Goal: Task Accomplishment & Management: Use online tool/utility

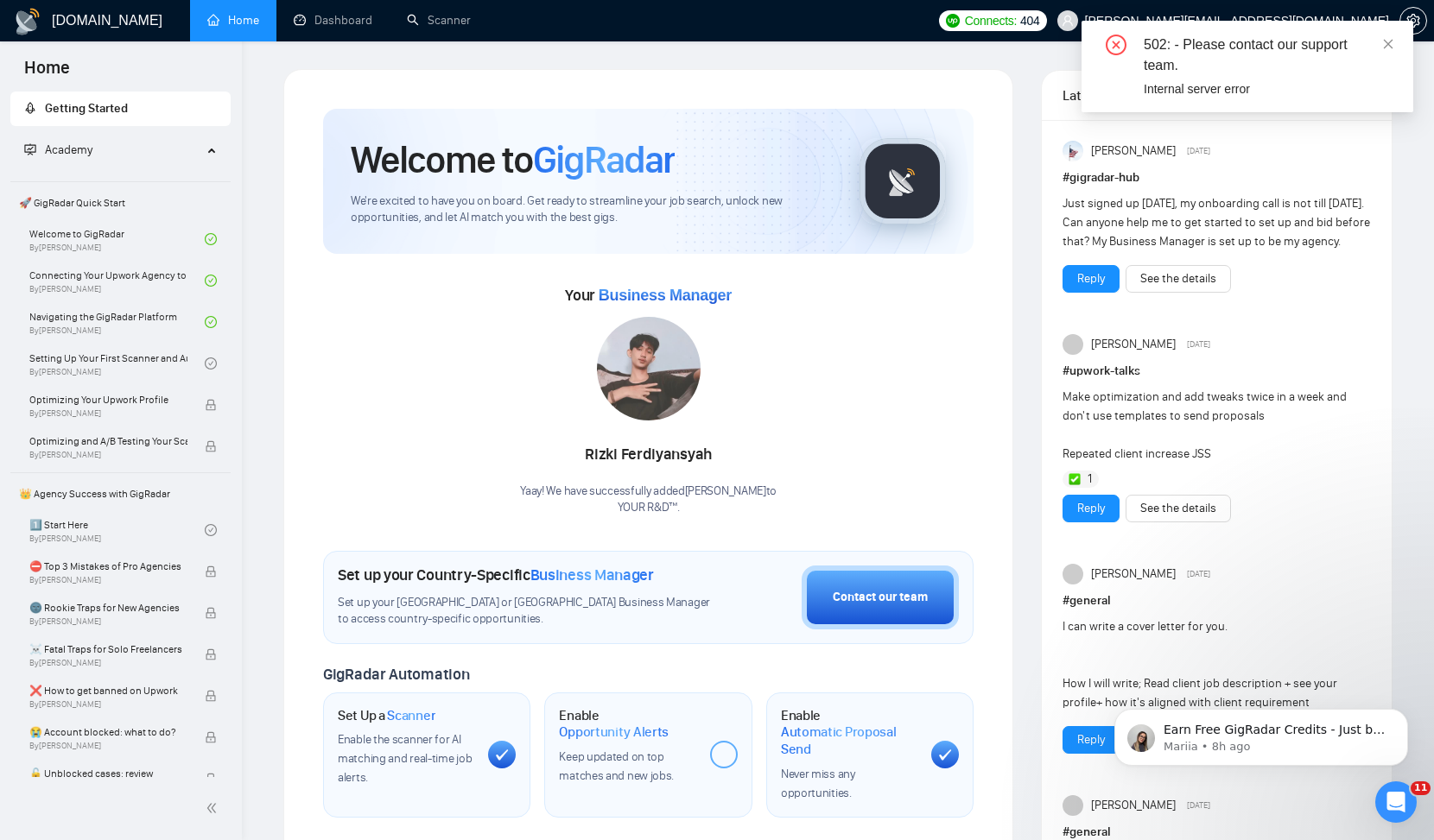
click at [1397, 42] on div "502: - Please contact our support team. Internal server error" at bounding box center [1247, 66] width 332 height 91
click at [1391, 42] on icon "close" at bounding box center [1387, 43] width 12 height 12
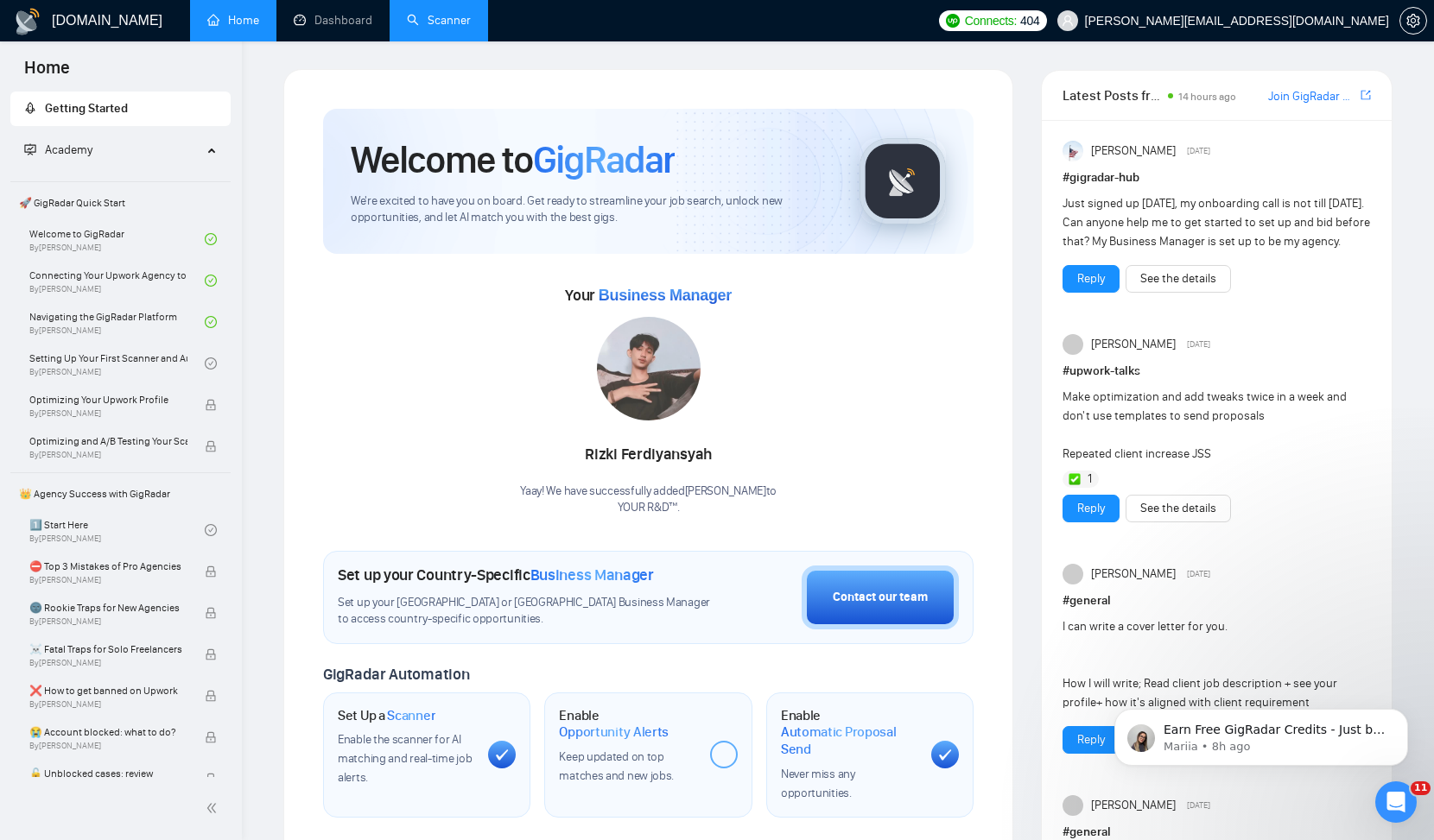
click at [447, 21] on link "Scanner" at bounding box center [439, 20] width 64 height 14
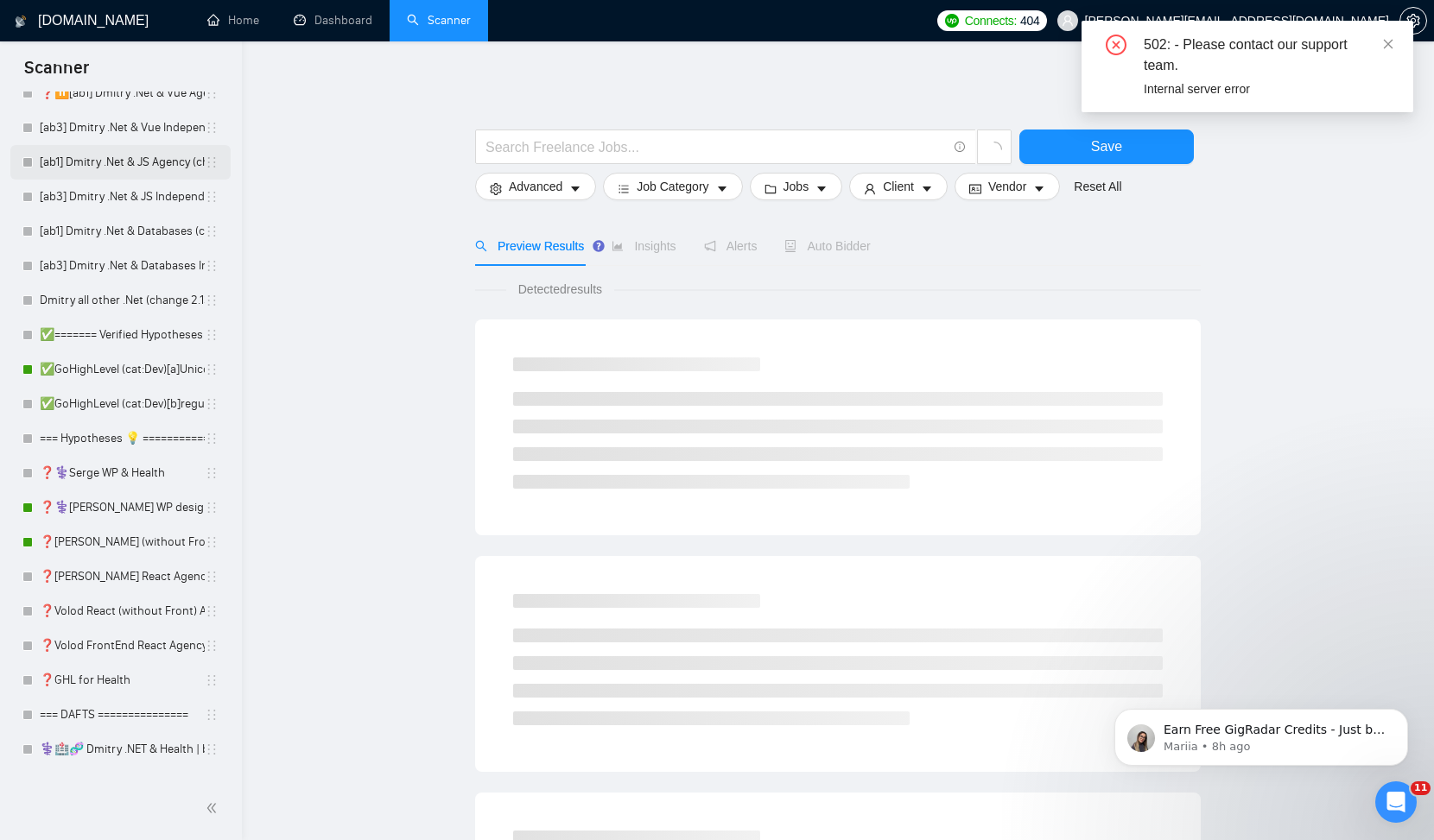
scroll to position [280, 0]
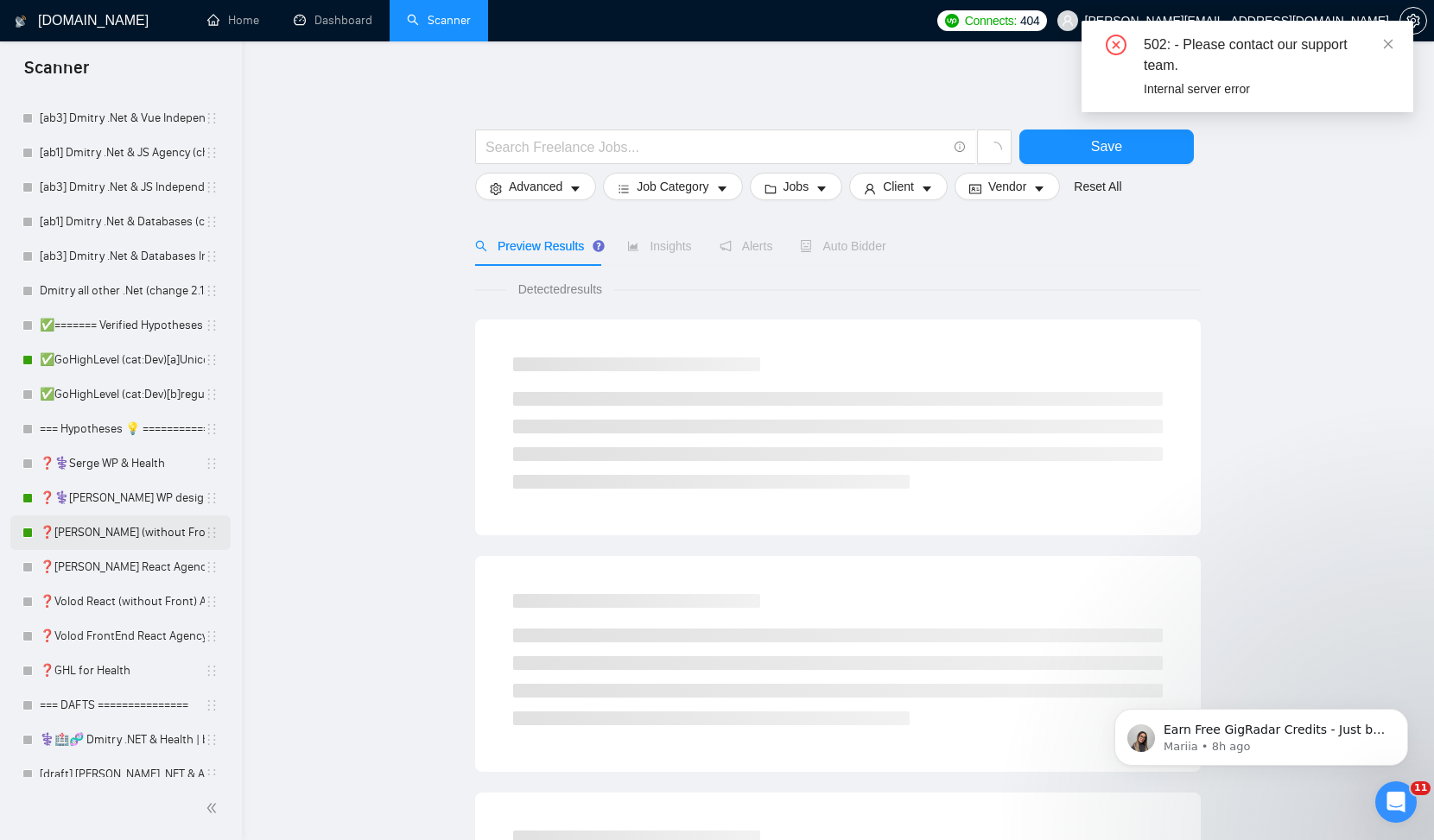
click at [139, 530] on link "❓[PERSON_NAME] (without Front) Agency (0626)" at bounding box center [122, 533] width 165 height 34
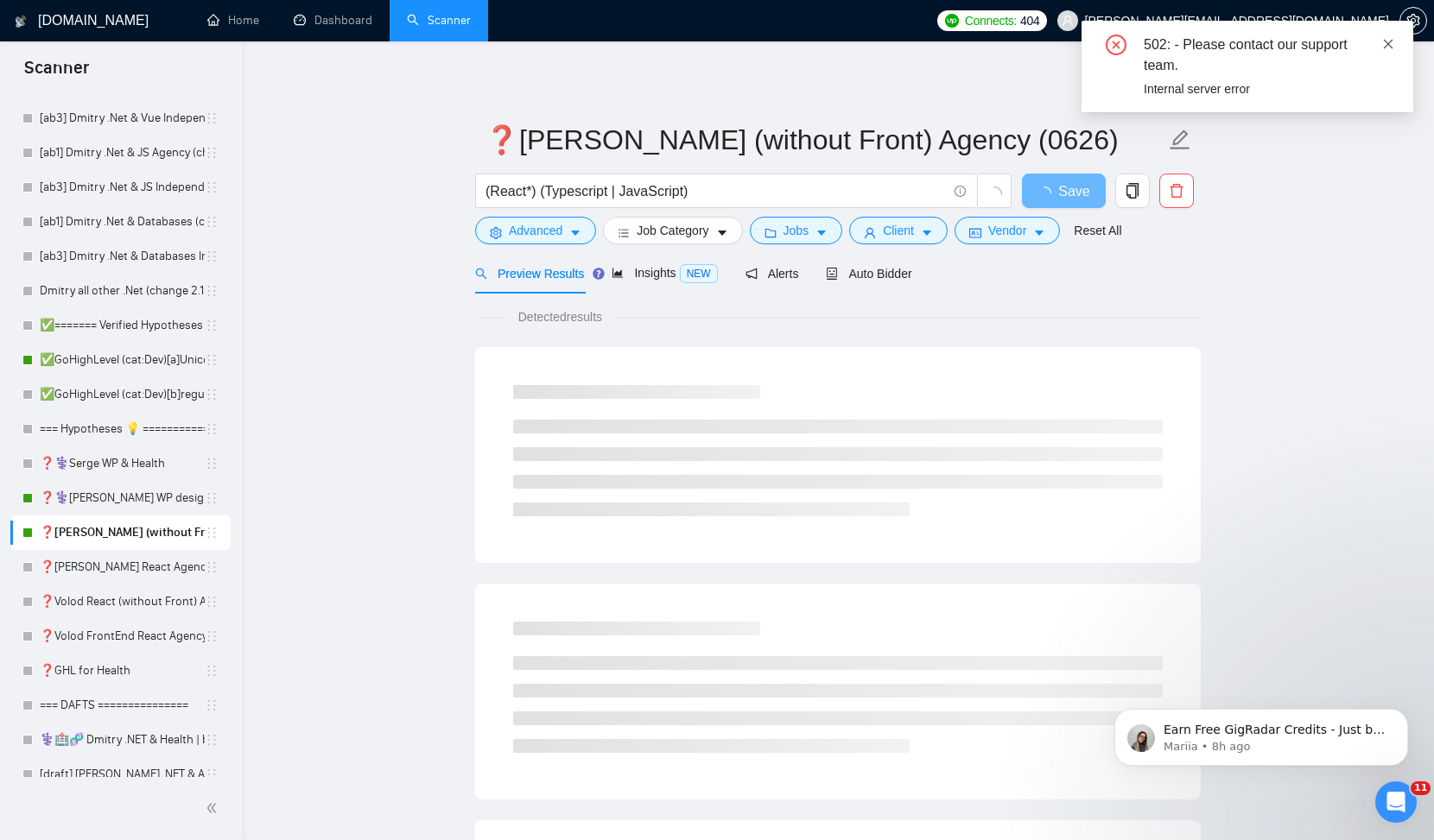
click at [1392, 42] on icon "close" at bounding box center [1387, 43] width 12 height 12
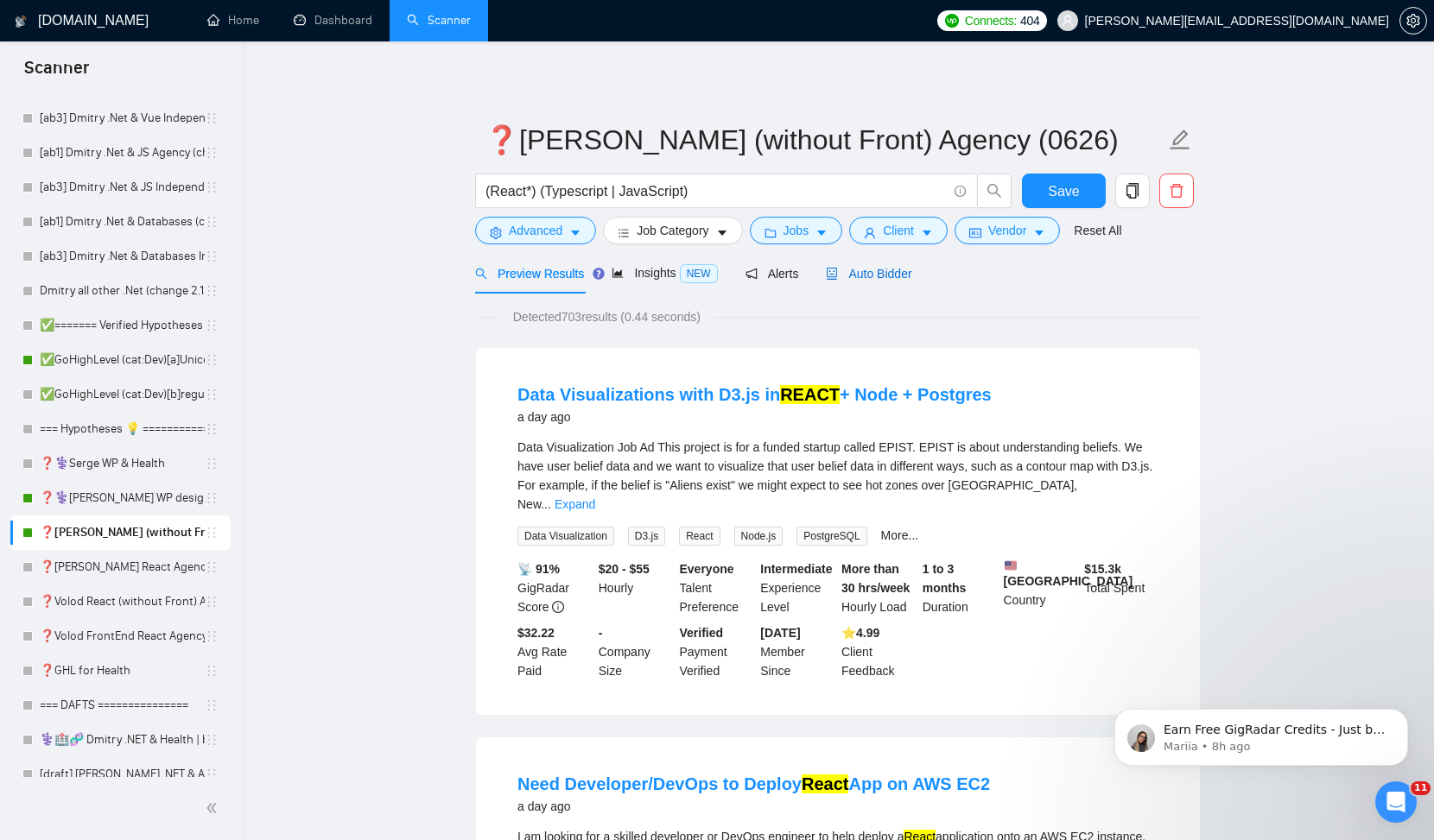
click at [872, 264] on div "Auto Bidder" at bounding box center [869, 273] width 86 height 19
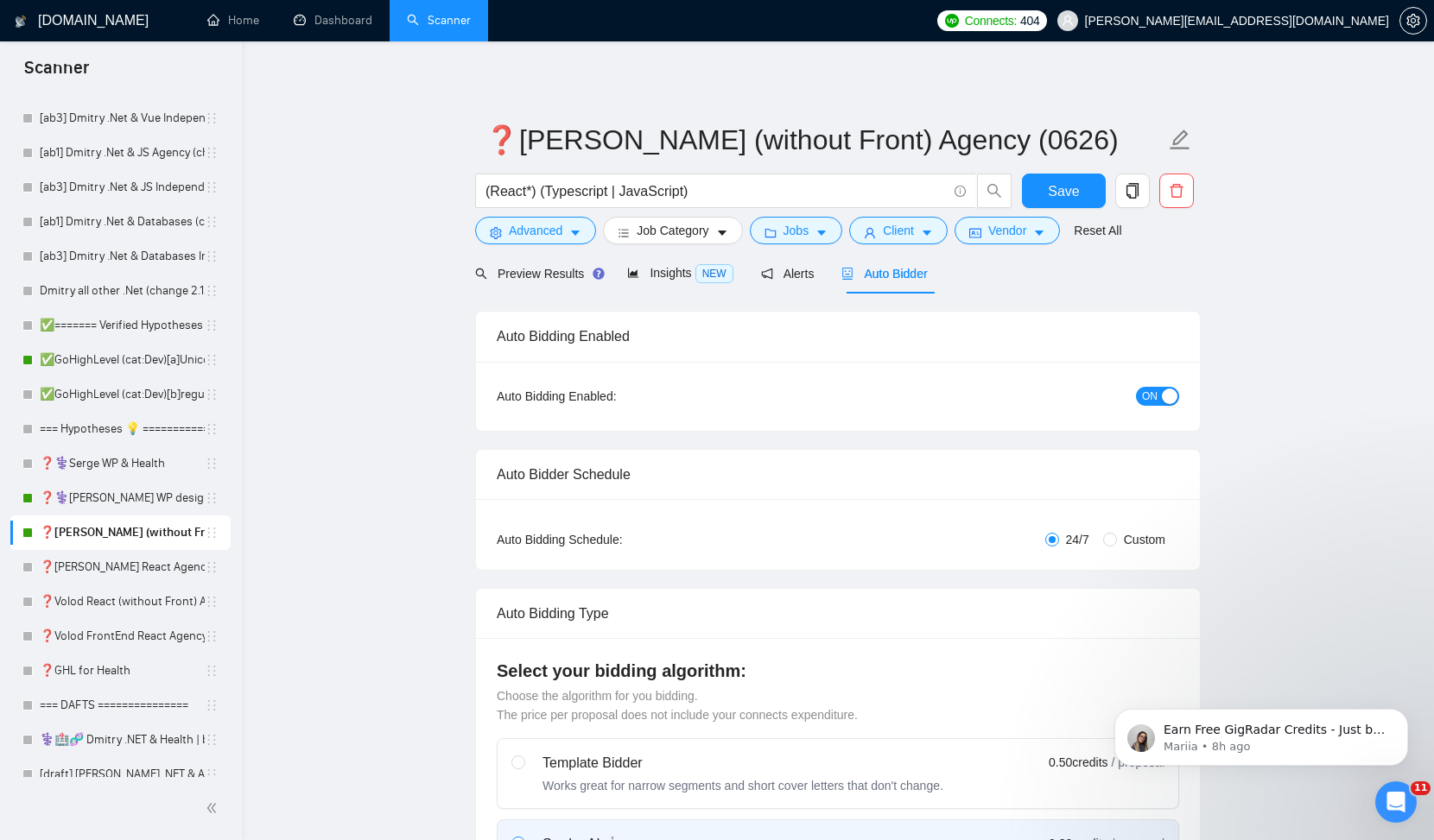
click at [1152, 399] on span "ON" at bounding box center [1149, 396] width 15 height 19
click at [1087, 192] on button "Save" at bounding box center [1063, 191] width 84 height 34
click at [136, 498] on link "❓⚕️[PERSON_NAME] WP design & Health" at bounding box center [122, 498] width 165 height 34
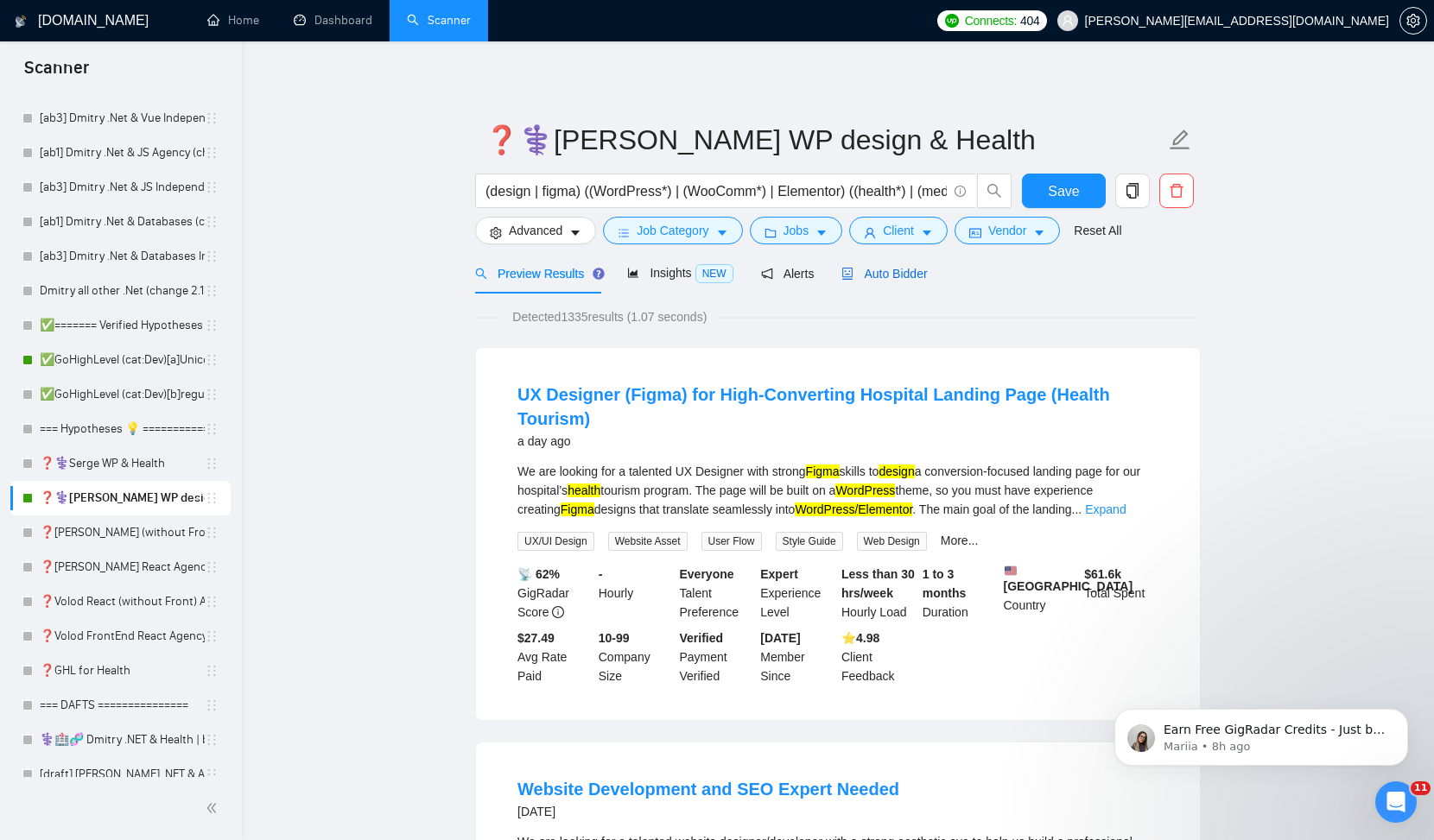
click at [919, 275] on span "Auto Bidder" at bounding box center [884, 273] width 86 height 14
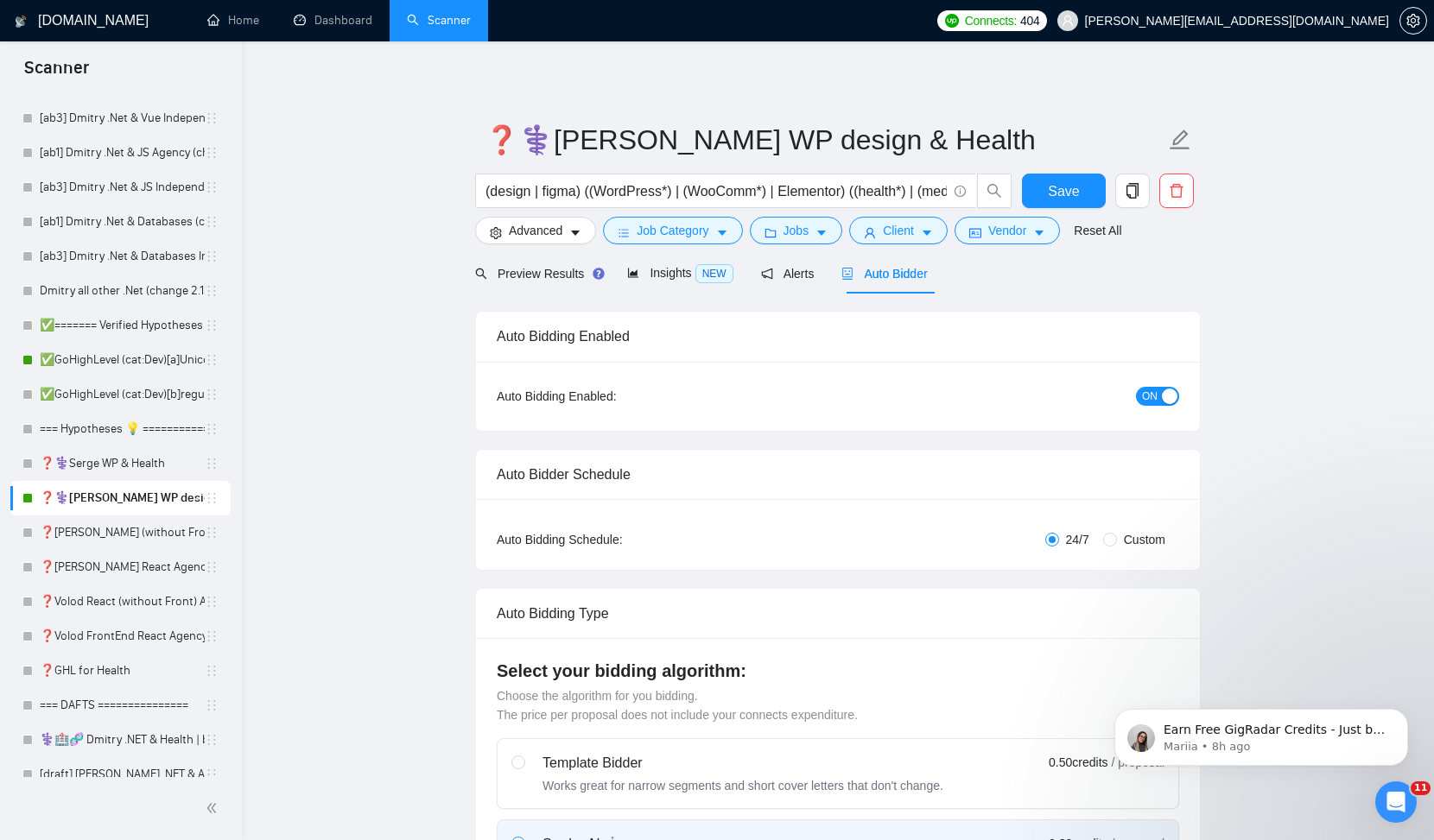
checkbox input "true"
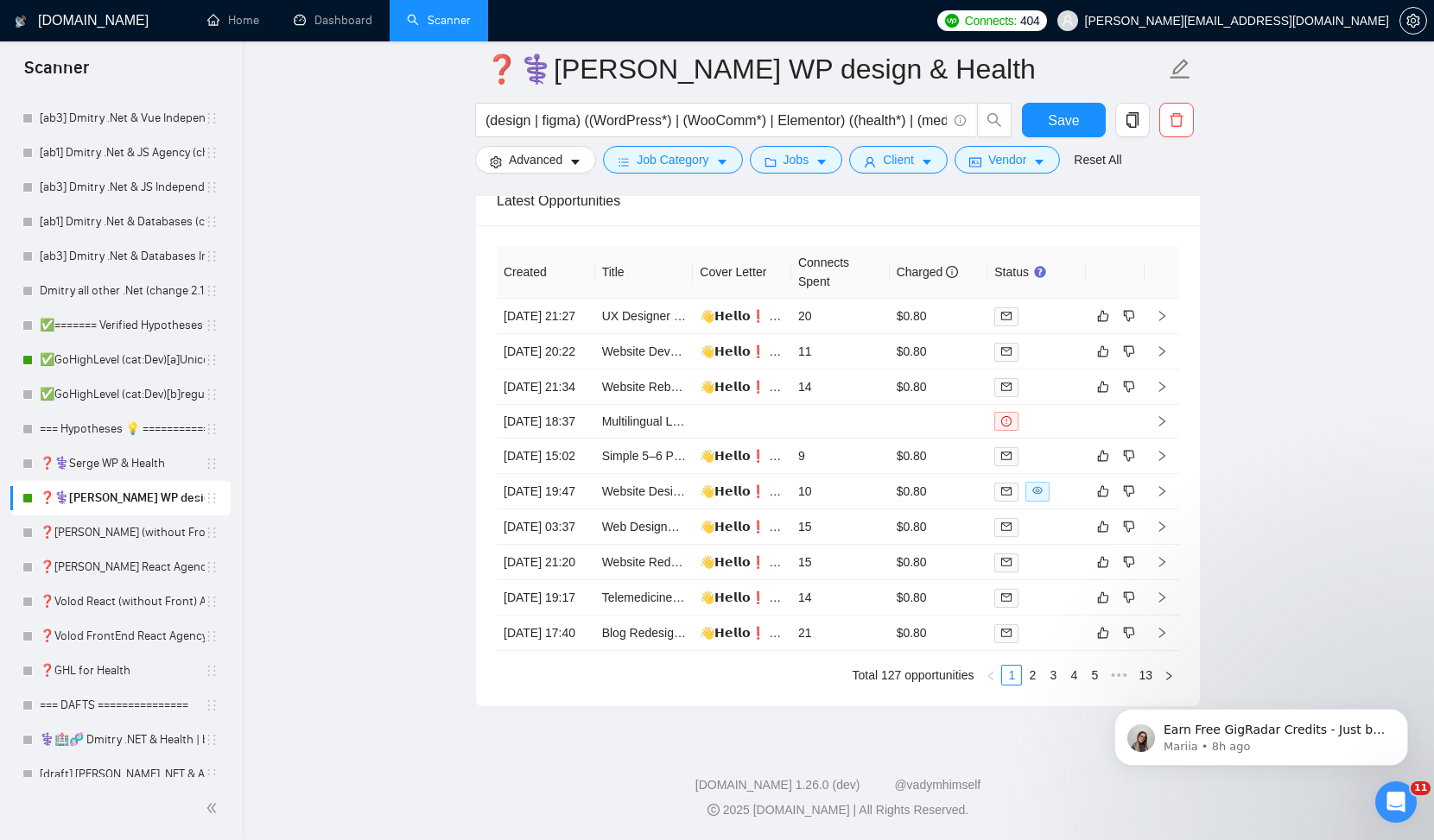
scroll to position [4674, 0]
click at [1038, 684] on link "2" at bounding box center [1031, 675] width 19 height 19
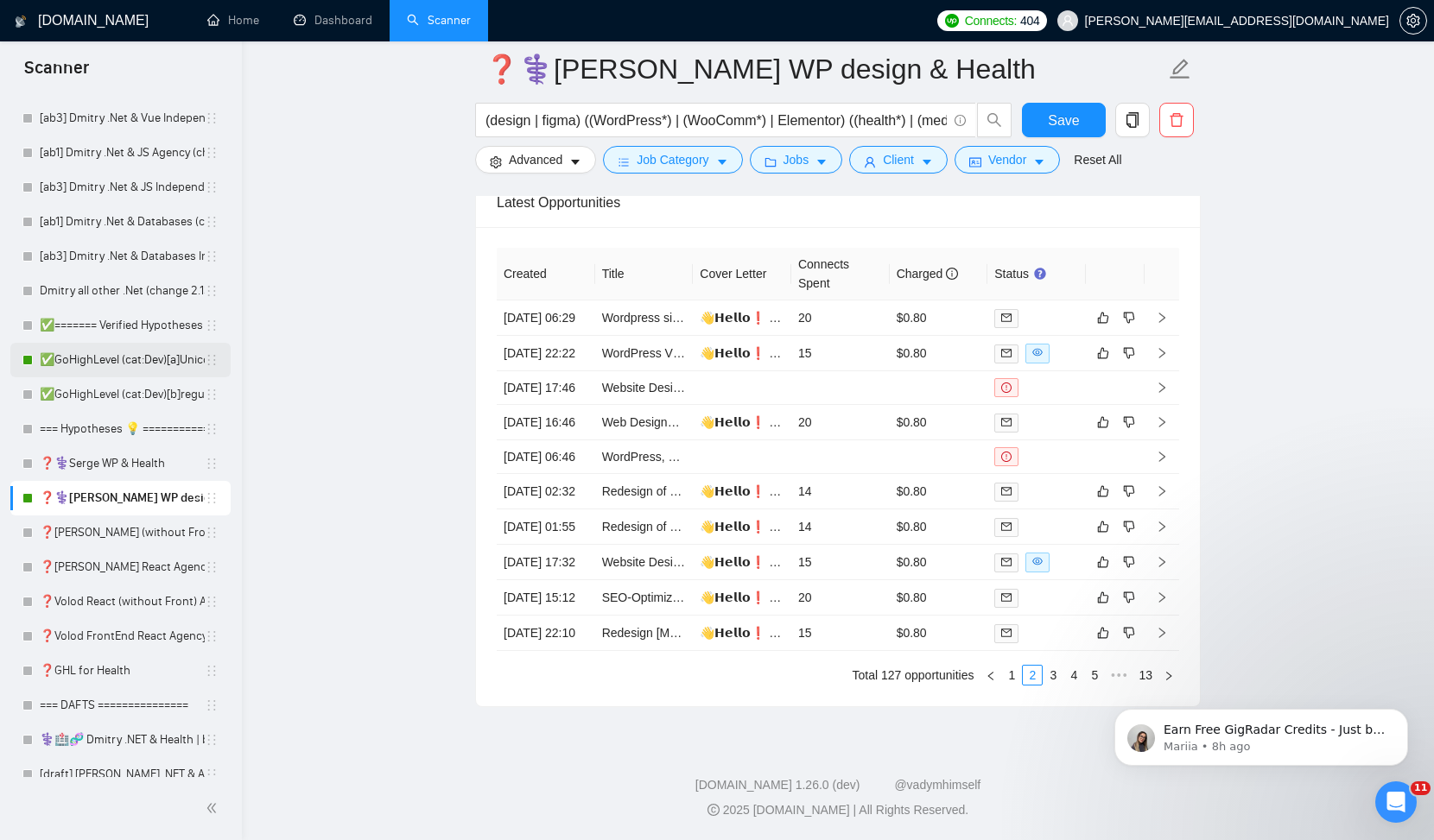
click at [105, 369] on link "✅GoHighLevel (cat:Dev)[a]Unicode" at bounding box center [122, 360] width 165 height 34
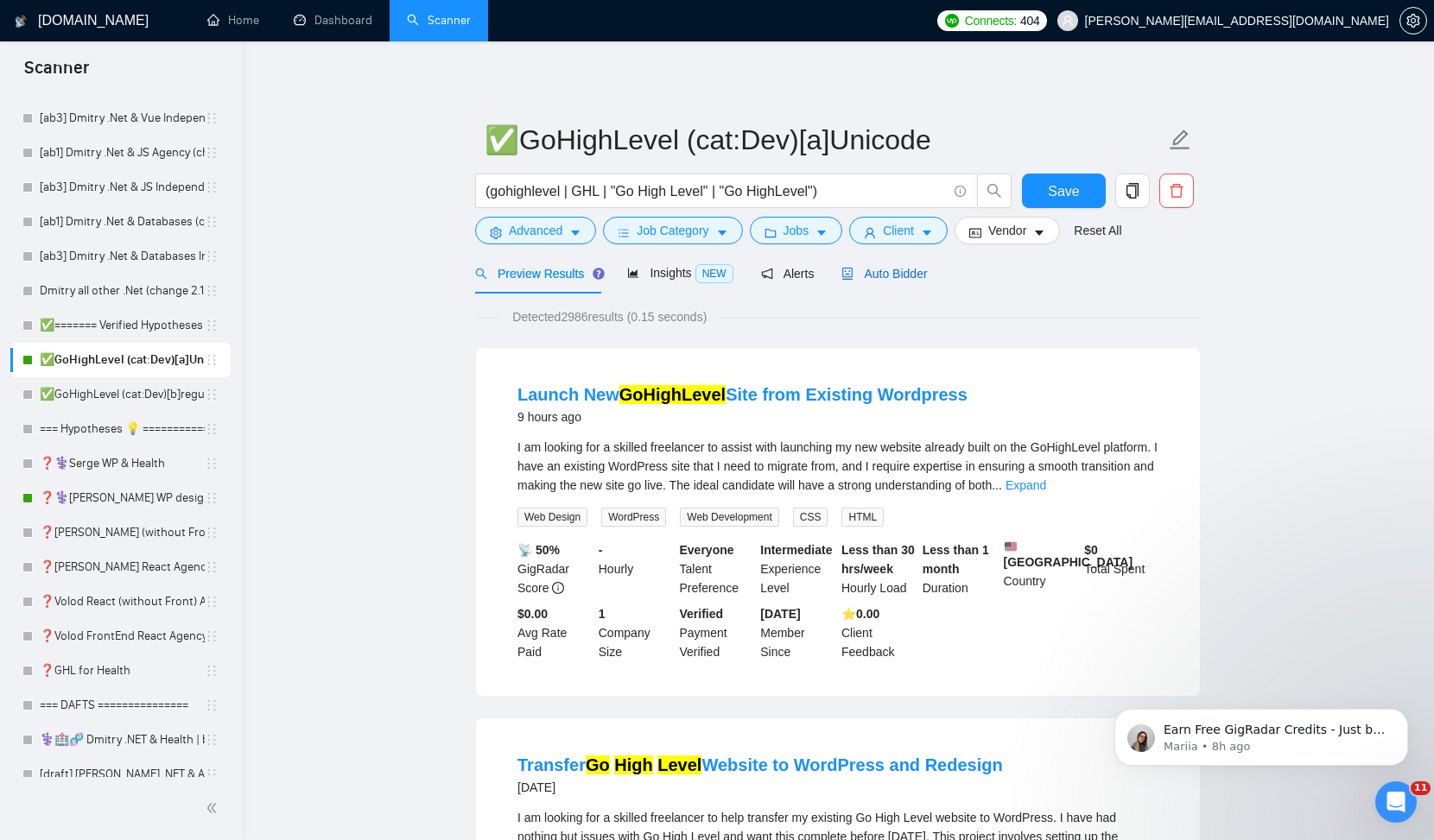
click at [894, 269] on span "Auto Bidder" at bounding box center [884, 273] width 86 height 14
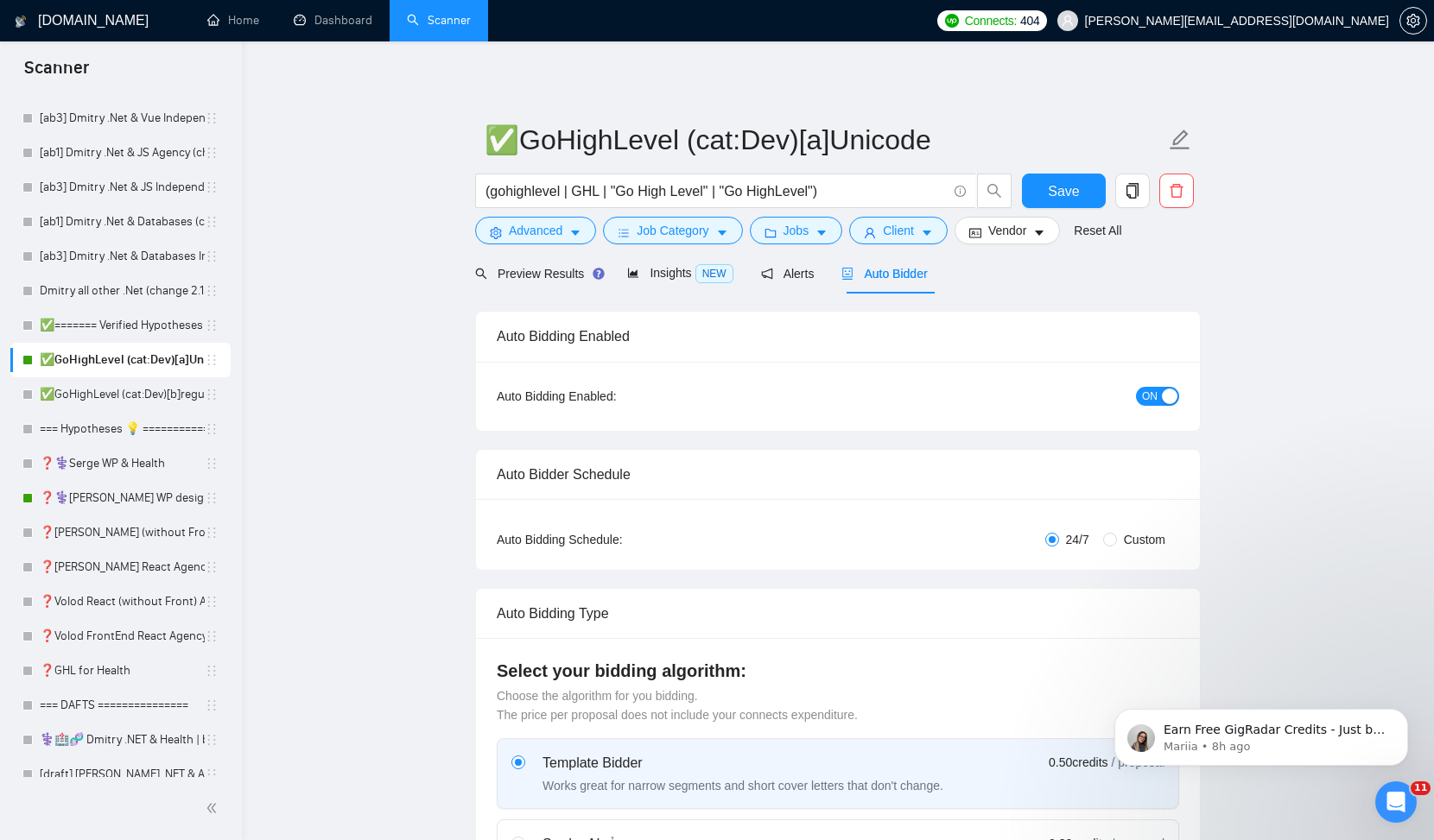
checkbox input "true"
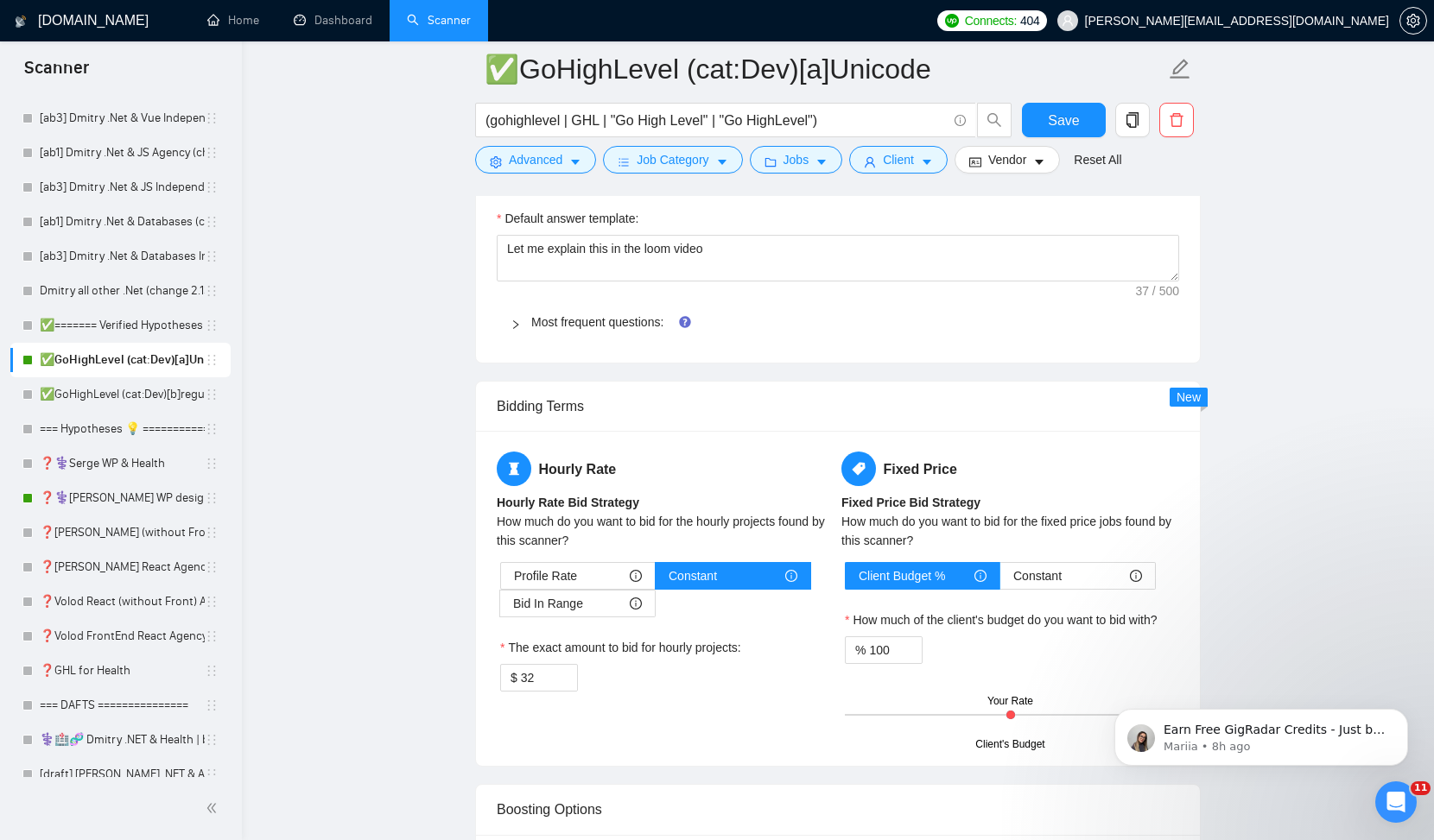
scroll to position [1610, 0]
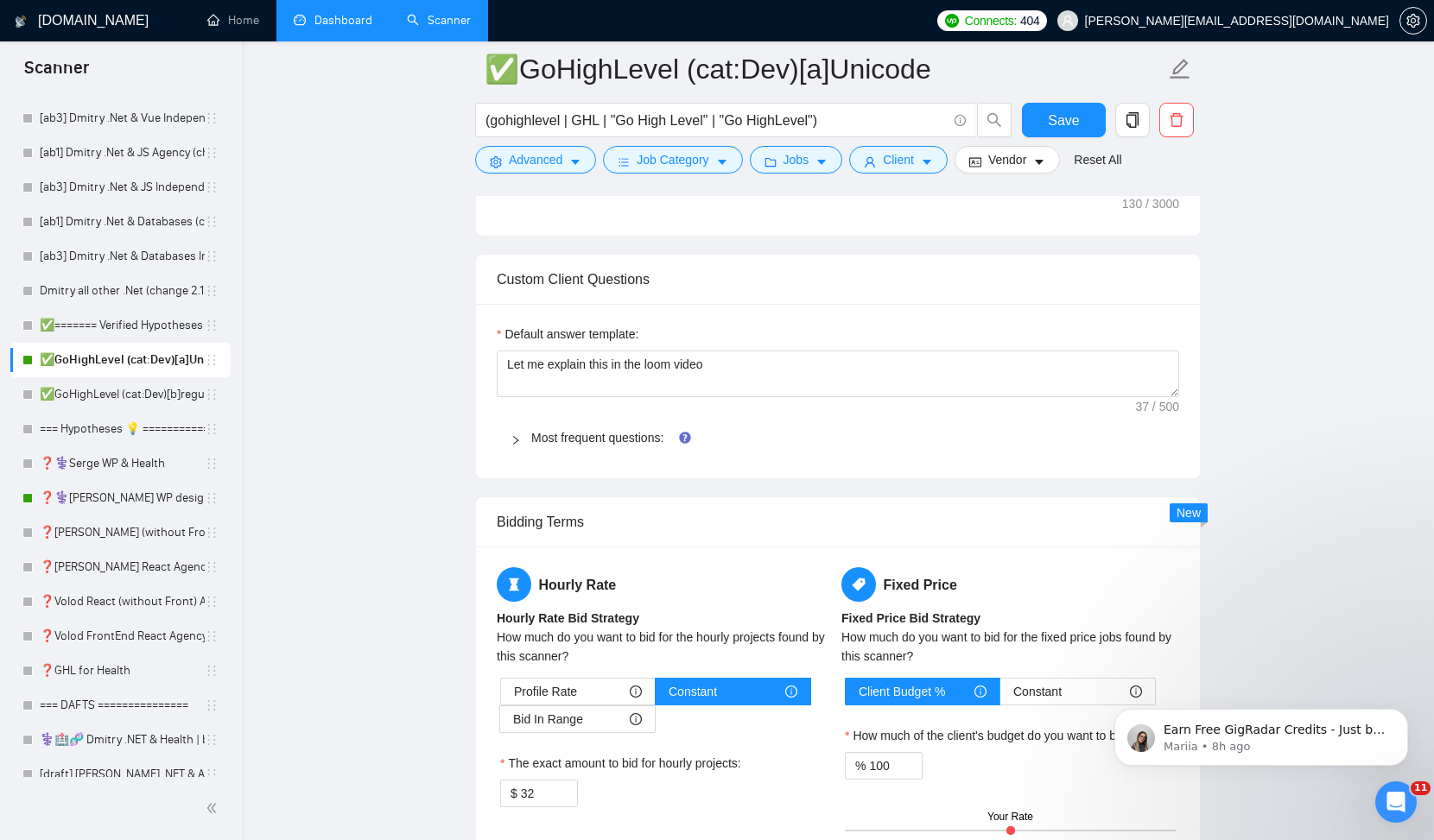
click at [335, 13] on link "Dashboard" at bounding box center [333, 20] width 79 height 14
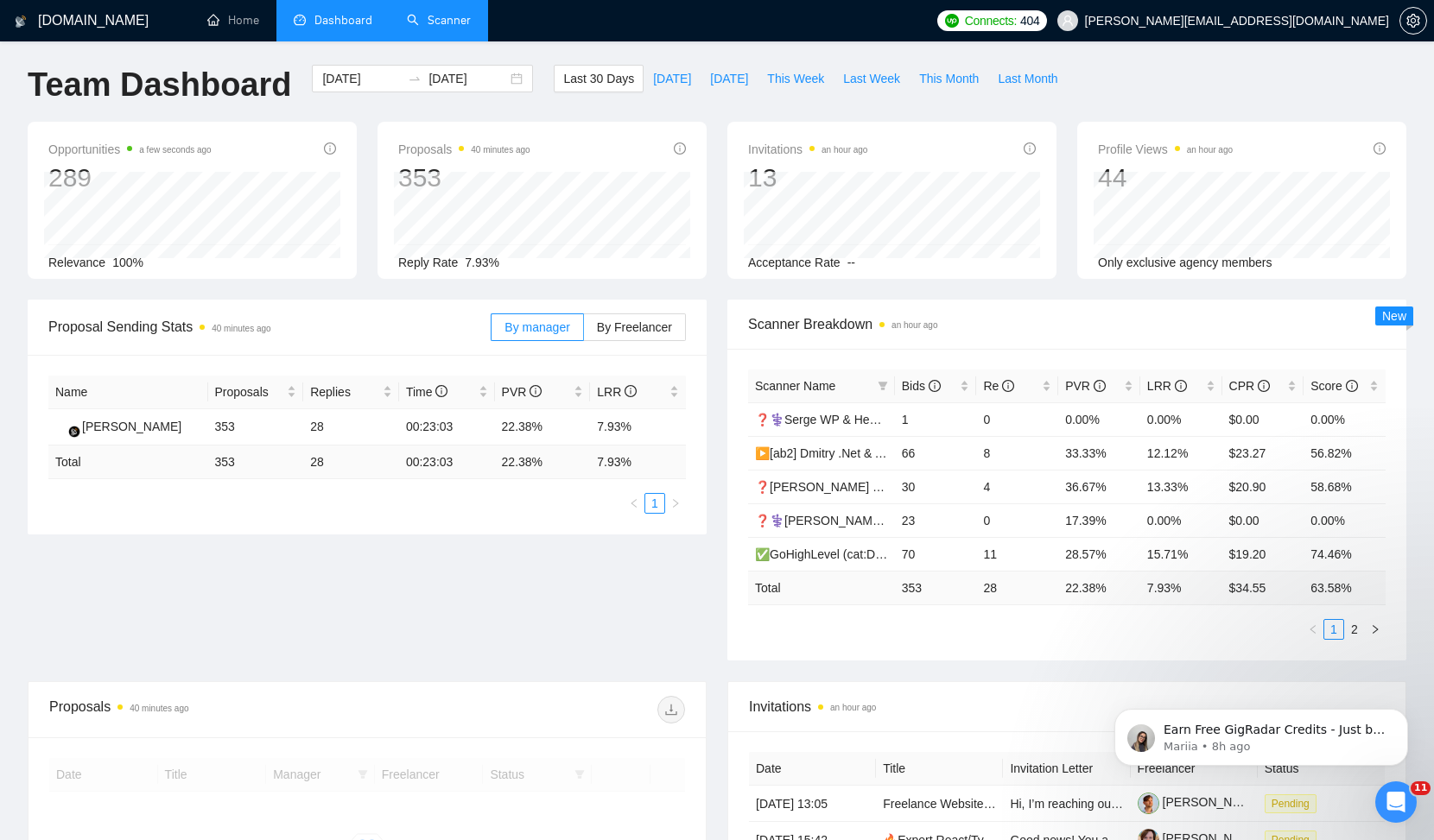
scroll to position [6, 0]
